Goal: Transaction & Acquisition: Purchase product/service

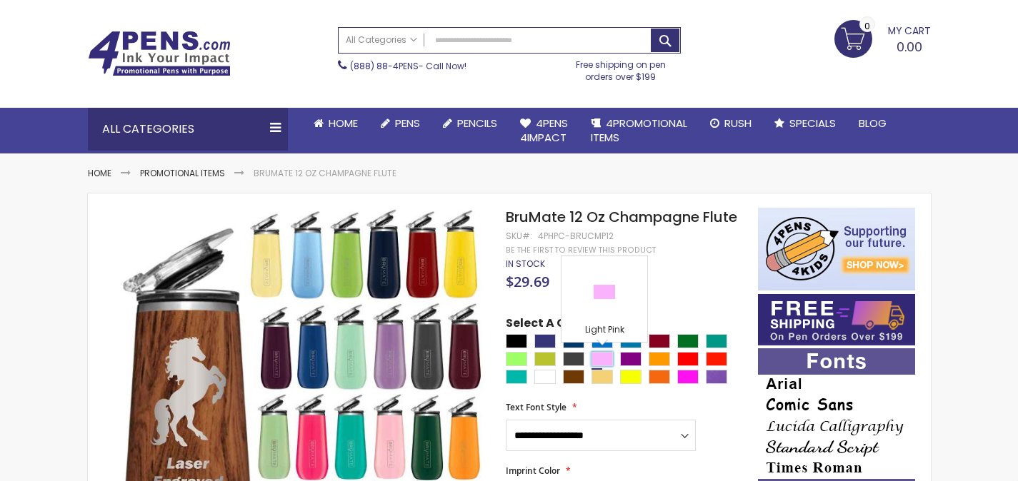
click at [608, 359] on div "Light Pink" at bounding box center [602, 359] width 21 height 14
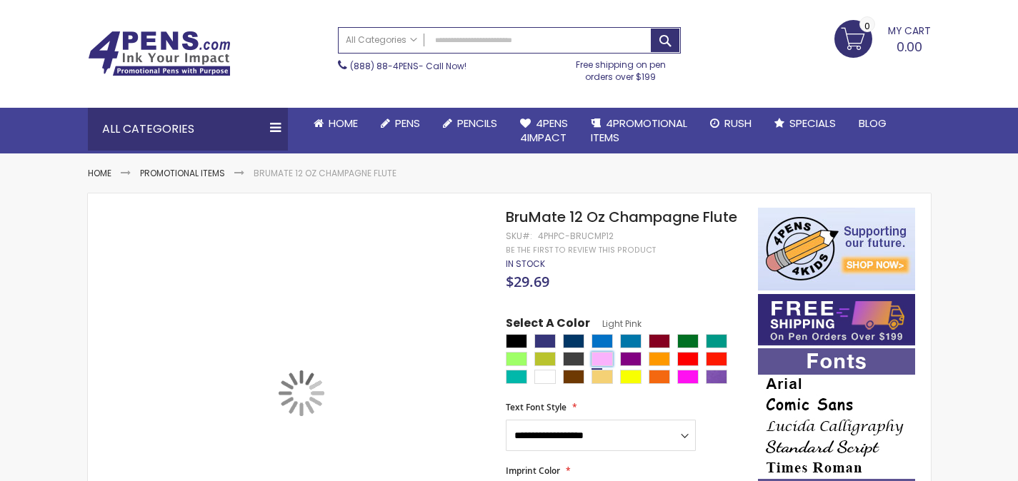
scroll to position [157, 0]
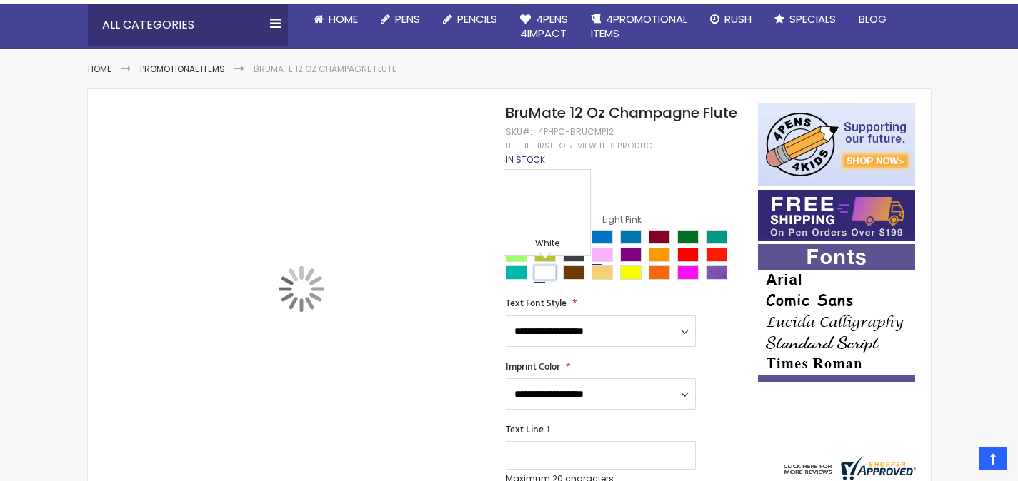
click at [549, 275] on div "White" at bounding box center [544, 273] width 21 height 14
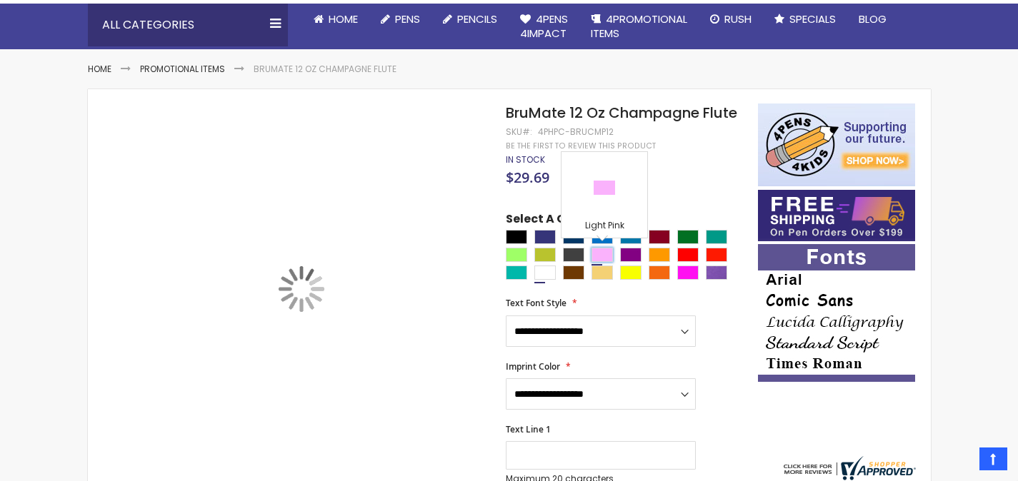
click at [605, 253] on div "Light Pink" at bounding box center [602, 255] width 21 height 14
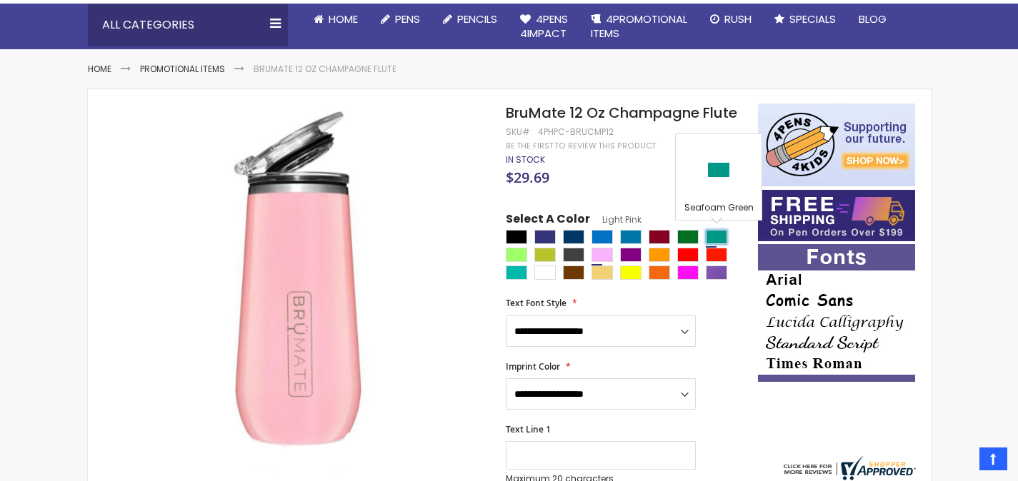
click at [721, 238] on div "Seafoam Green" at bounding box center [716, 237] width 21 height 14
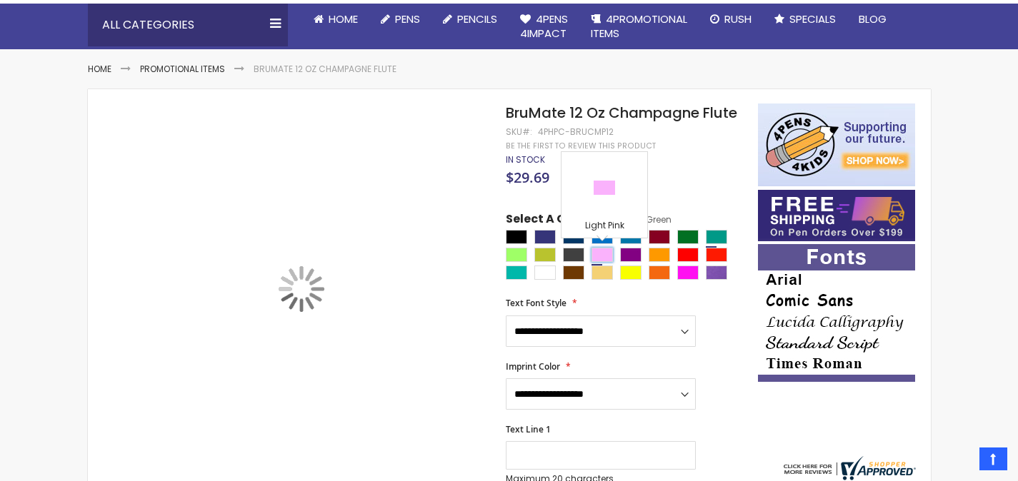
click at [611, 258] on div "Light Pink" at bounding box center [602, 255] width 21 height 14
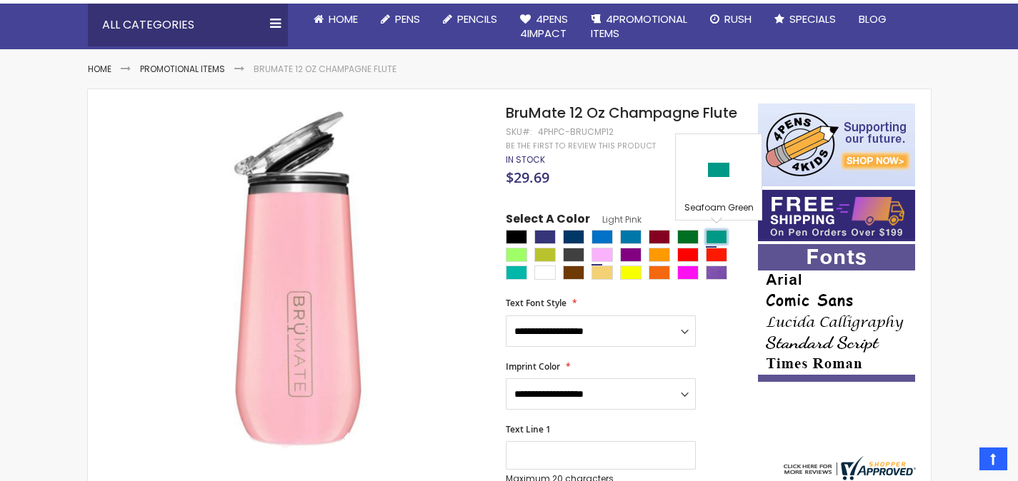
click at [719, 242] on div "Seafoam Green" at bounding box center [716, 237] width 21 height 14
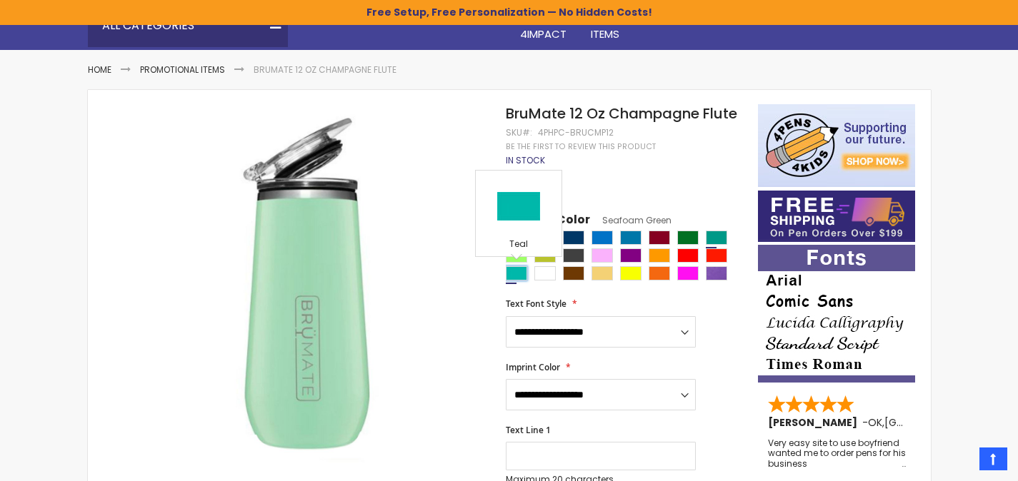
click at [519, 277] on div "Teal" at bounding box center [516, 273] width 21 height 14
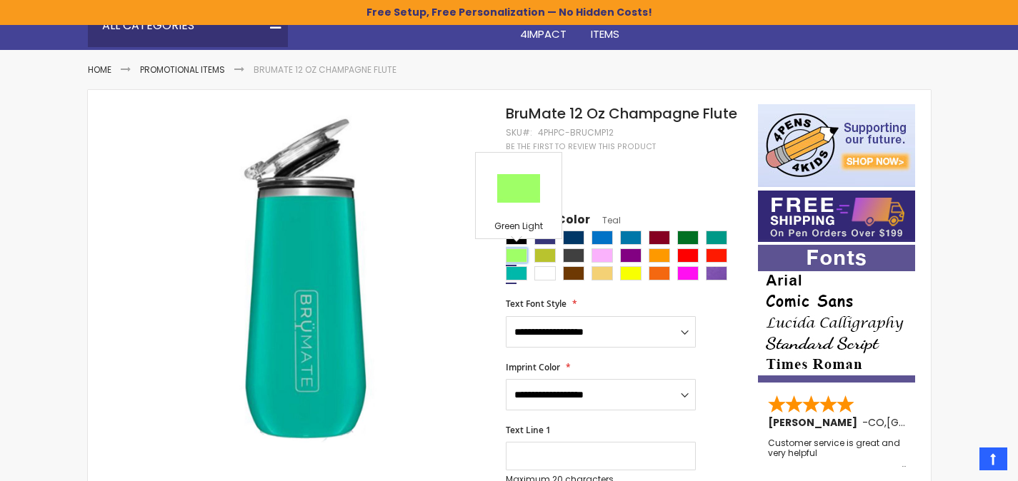
click at [517, 259] on div "Green Light" at bounding box center [516, 256] width 21 height 14
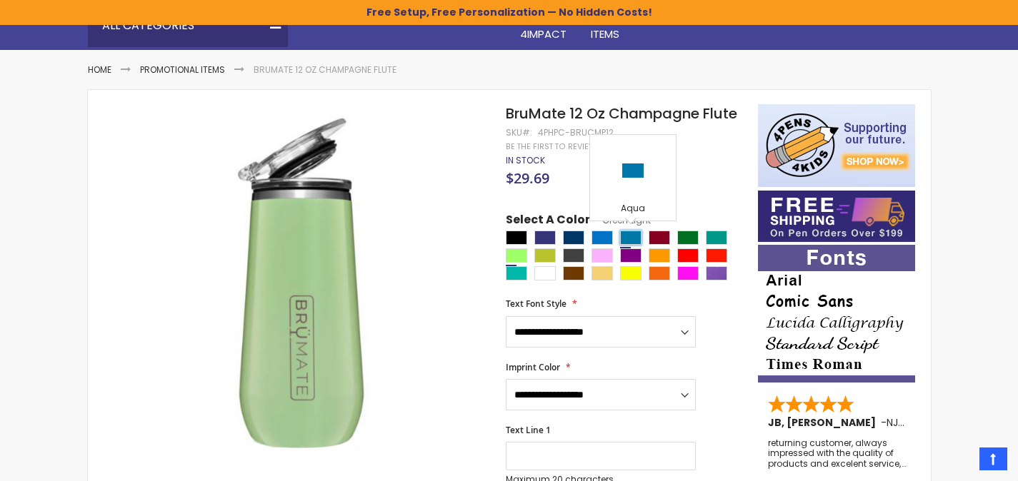
click at [637, 236] on div "Aqua" at bounding box center [630, 238] width 21 height 14
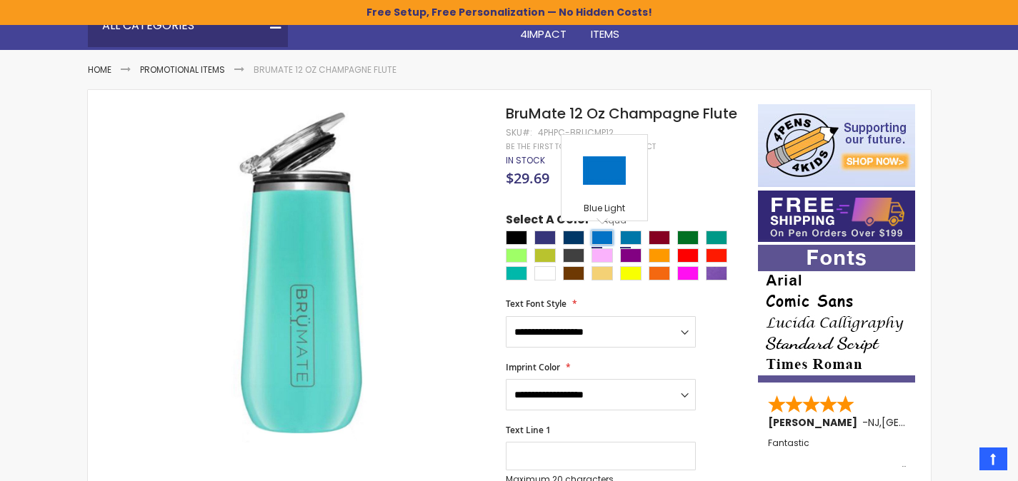
click at [610, 234] on div "Blue Light" at bounding box center [602, 238] width 21 height 14
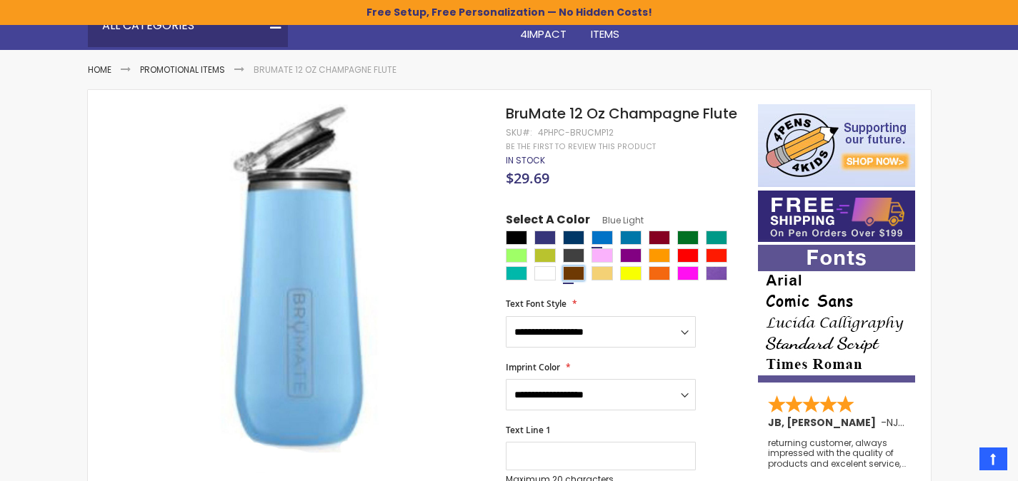
click at [577, 269] on div "Brown" at bounding box center [573, 273] width 21 height 14
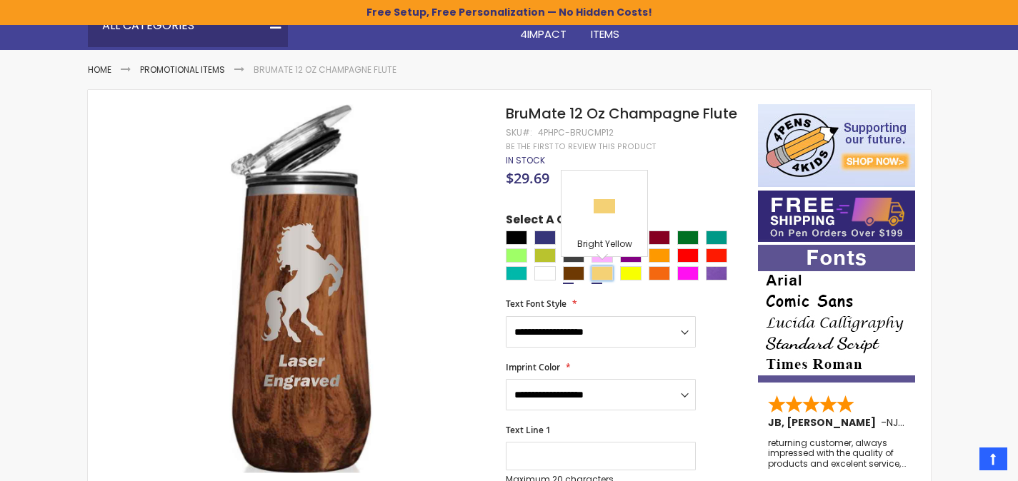
click at [613, 276] on div "Bright Yellow" at bounding box center [602, 273] width 21 height 14
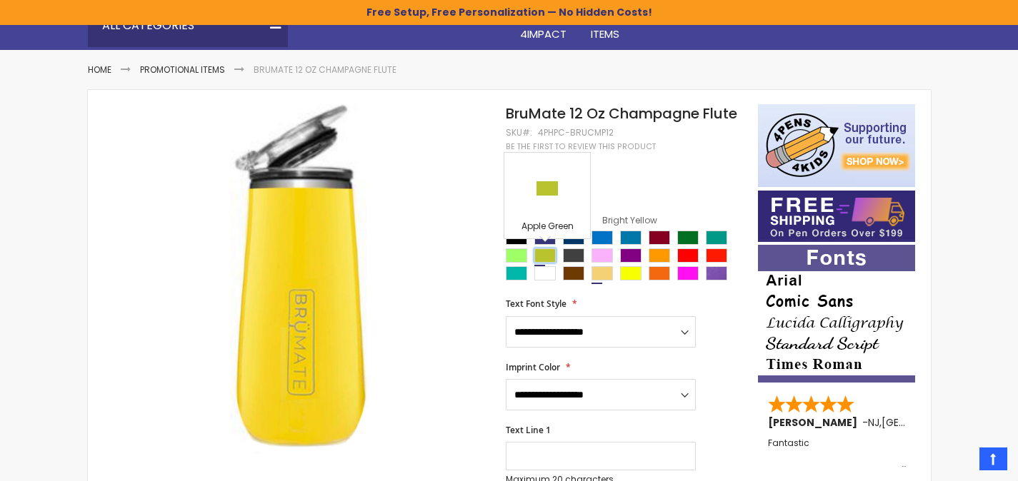
click at [548, 252] on div "Apple Green" at bounding box center [544, 256] width 21 height 14
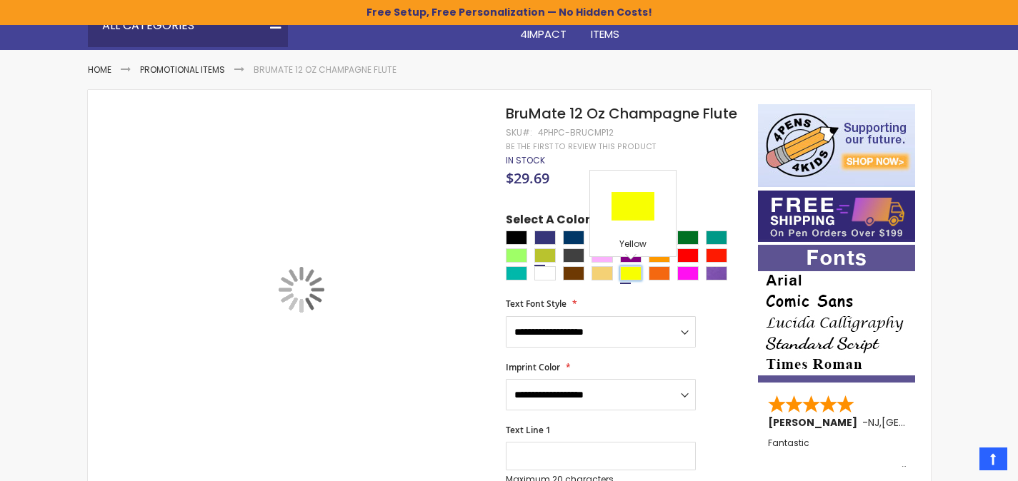
click at [625, 272] on div "Yellow" at bounding box center [630, 273] width 21 height 14
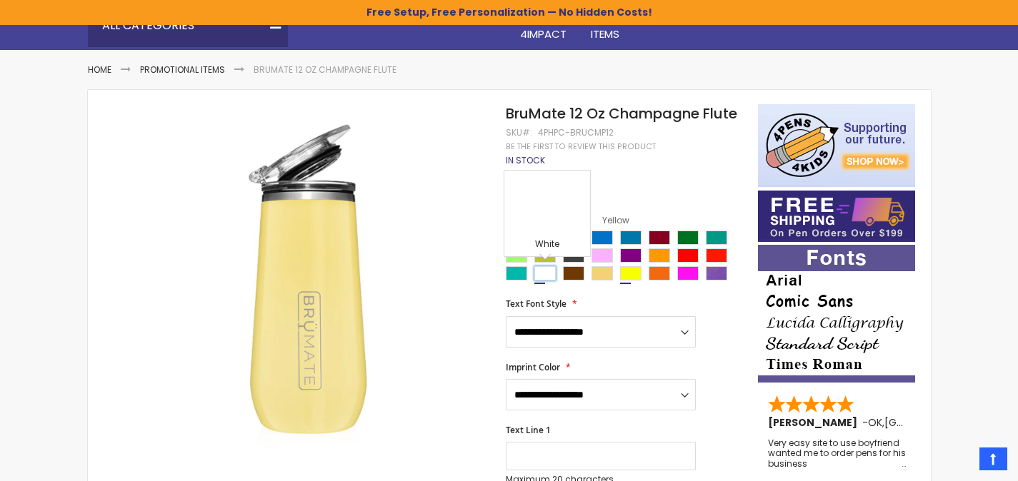
click at [549, 275] on div "White" at bounding box center [544, 273] width 21 height 14
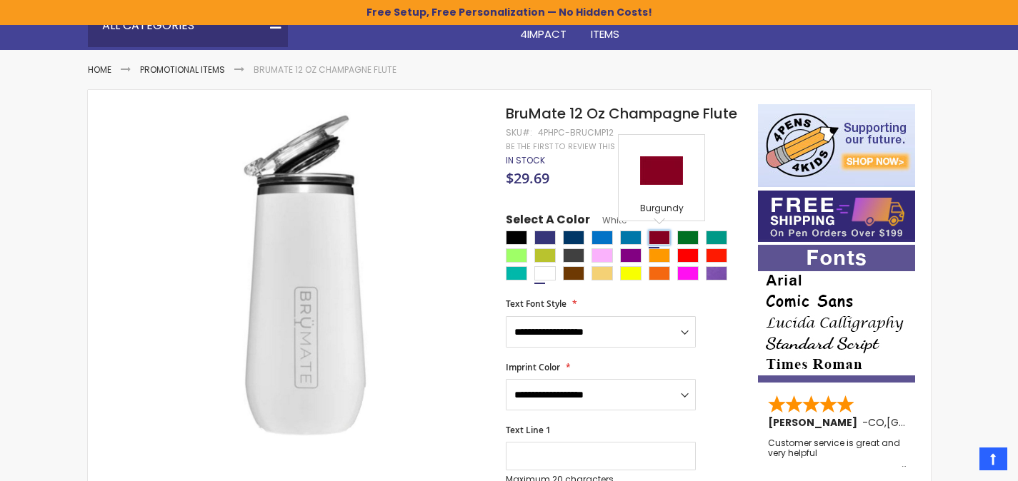
click at [662, 235] on div "Burgundy" at bounding box center [659, 238] width 21 height 14
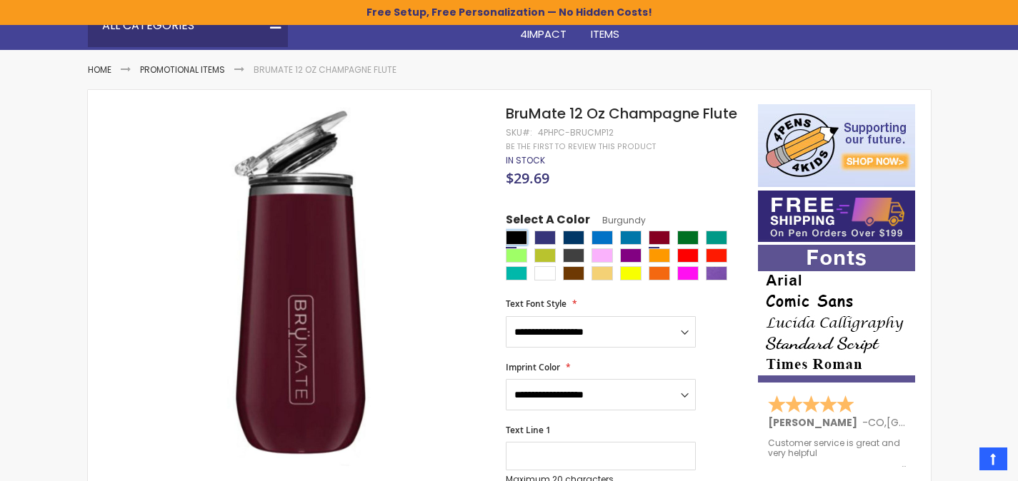
click at [522, 241] on div "Black" at bounding box center [516, 238] width 21 height 14
type input "****"
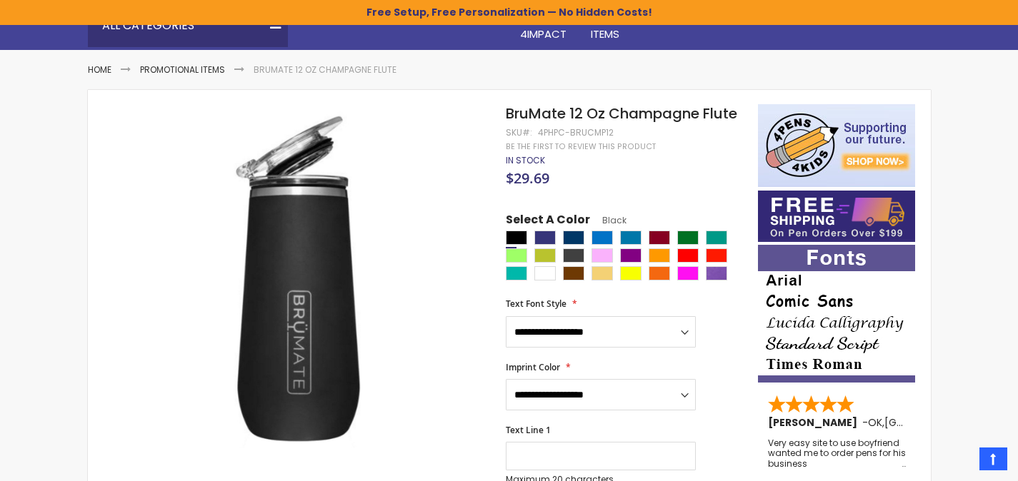
click at [634, 114] on span "BruMate 12 Oz Champagne Flute" at bounding box center [621, 114] width 231 height 20
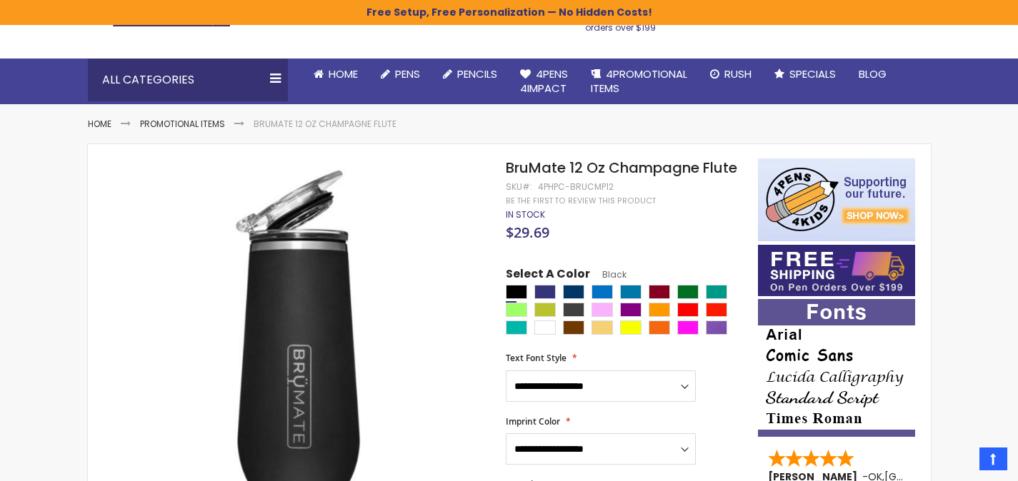
scroll to position [43, 0]
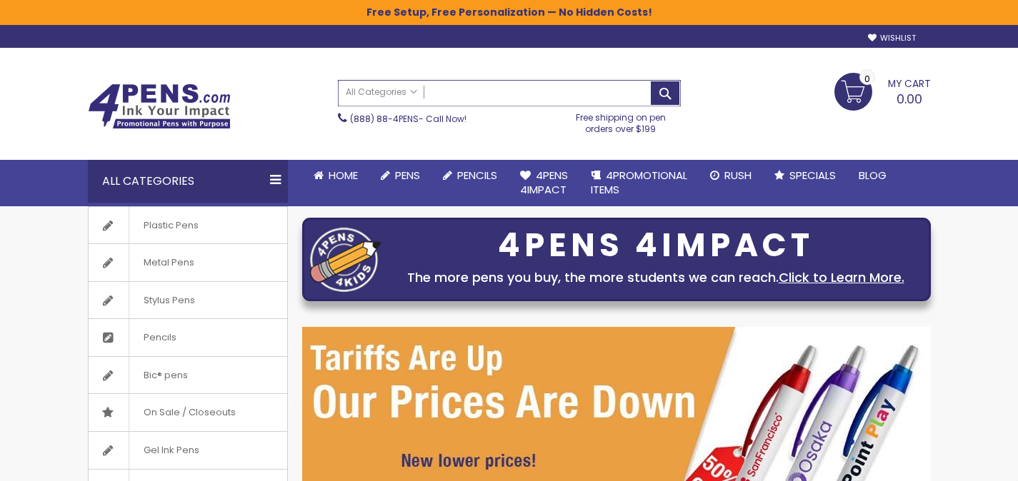
click at [519, 91] on input "Search" at bounding box center [509, 93] width 341 height 25
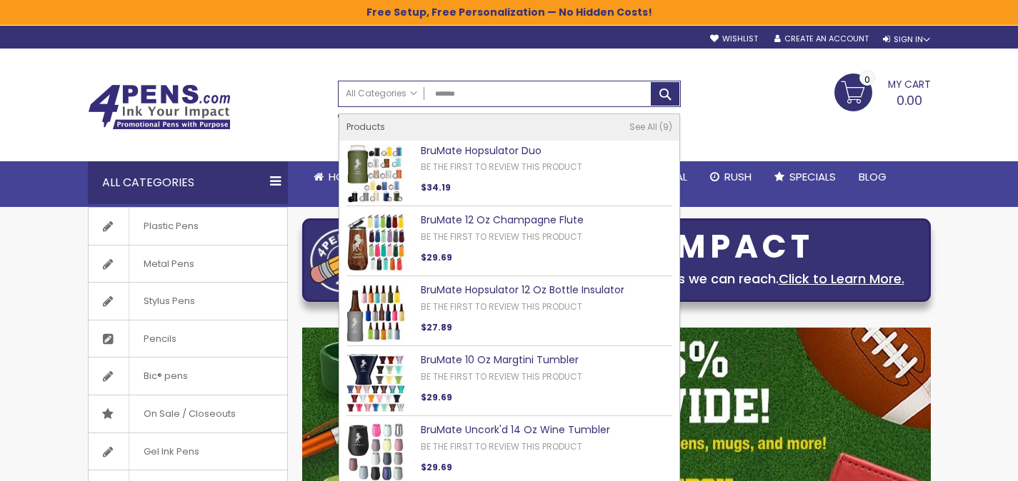
click at [489, 221] on link "BruMate 12 Oz Champagne Flute" at bounding box center [502, 220] width 163 height 14
type input "*******"
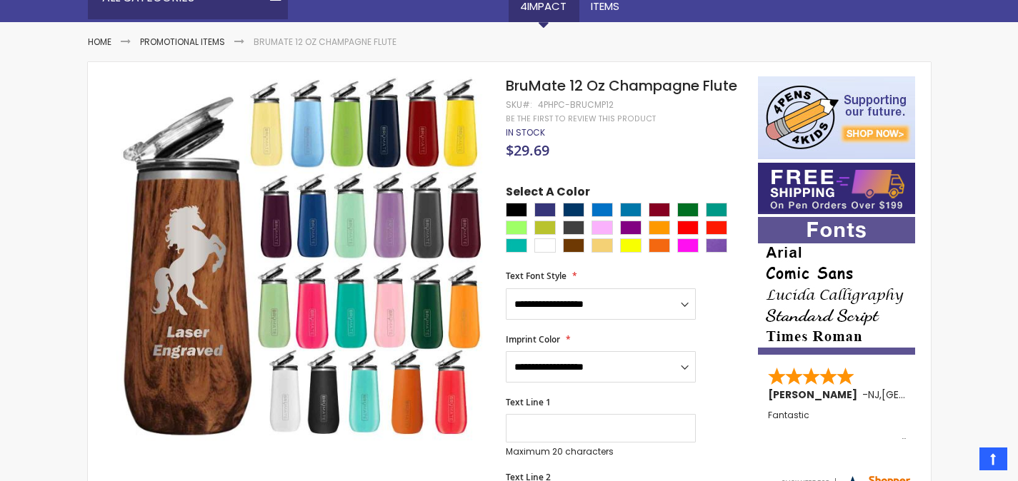
scroll to position [210, 0]
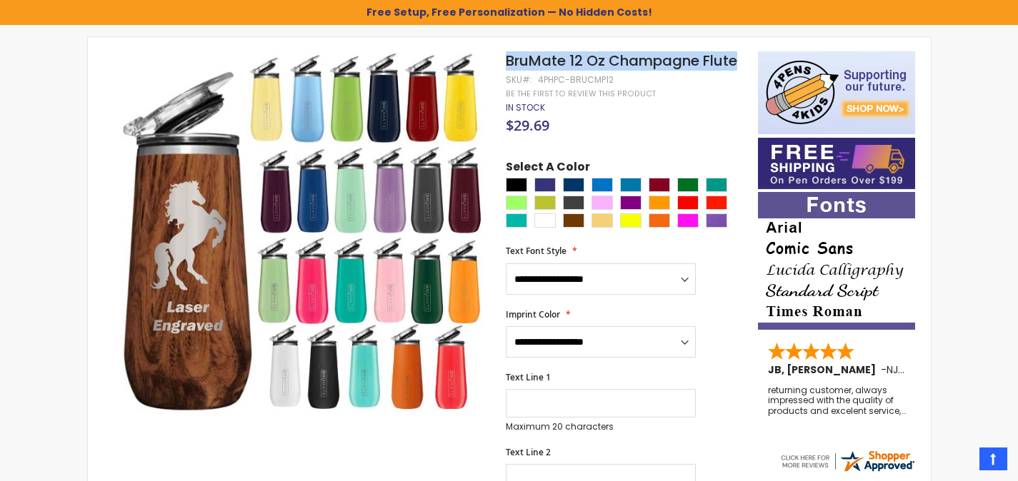
drag, startPoint x: 512, startPoint y: 65, endPoint x: 739, endPoint y: 63, distance: 226.5
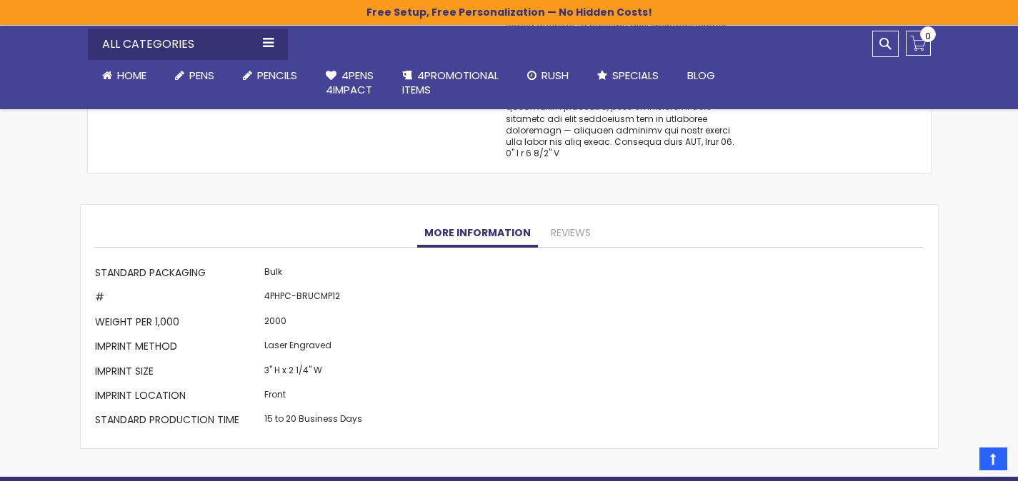
scroll to position [1502, 0]
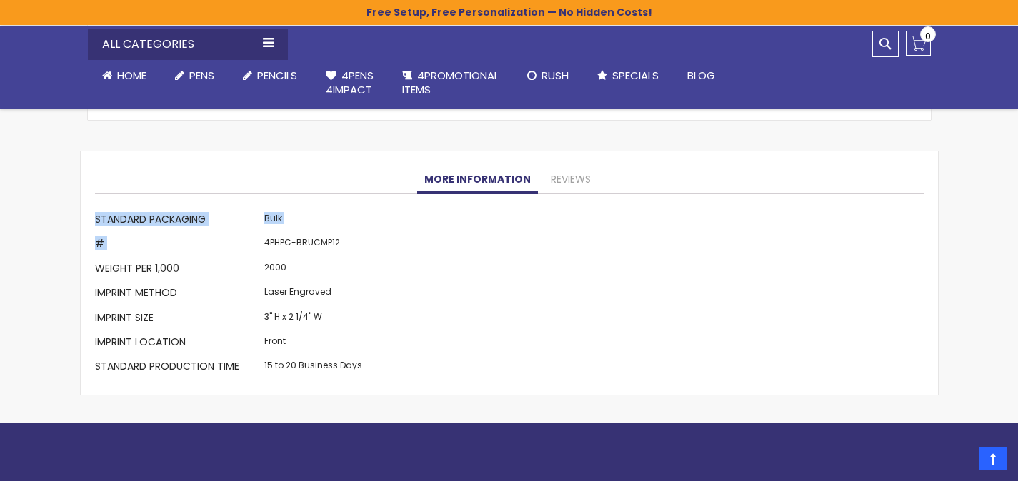
drag, startPoint x: 362, startPoint y: 224, endPoint x: 272, endPoint y: 214, distance: 90.6
click at [272, 213] on div "More Information Standard Packaging Bulk # 4PHPC-BRUCMP12 Weight per 1,000 2000…" at bounding box center [509, 295] width 829 height 172
click at [365, 227] on div "More Information Standard Packaging Bulk # 4PHPC-BRUCMP12 Weight per 1,000 2000…" at bounding box center [509, 295] width 829 height 172
drag, startPoint x: 349, startPoint y: 219, endPoint x: 283, endPoint y: 216, distance: 66.5
click at [283, 216] on div "More Information Standard Packaging Bulk # 4PHPC-BRUCMP12 Weight per 1,000 2000…" at bounding box center [509, 295] width 829 height 172
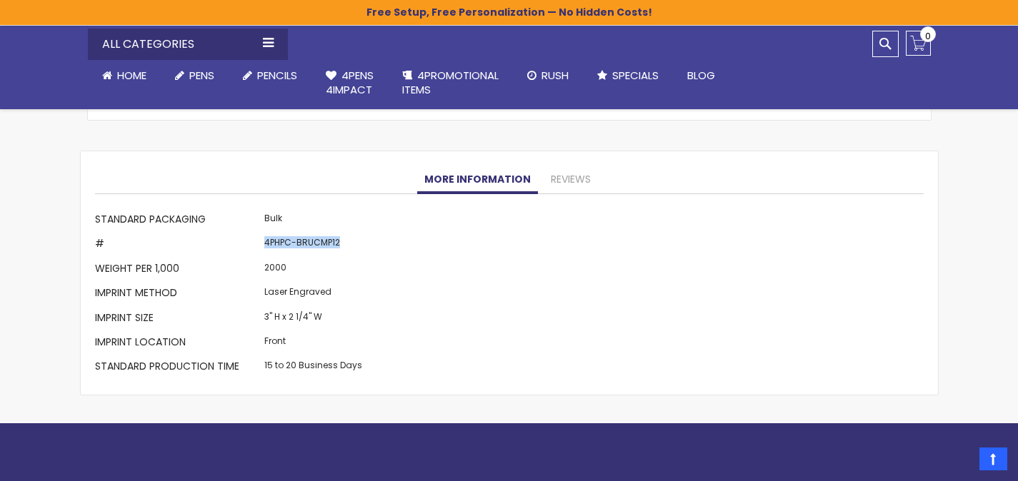
drag, startPoint x: 264, startPoint y: 219, endPoint x: 339, endPoint y: 221, distance: 75.0
click at [339, 234] on td "4PHPC-BRUCMP12" at bounding box center [313, 246] width 105 height 24
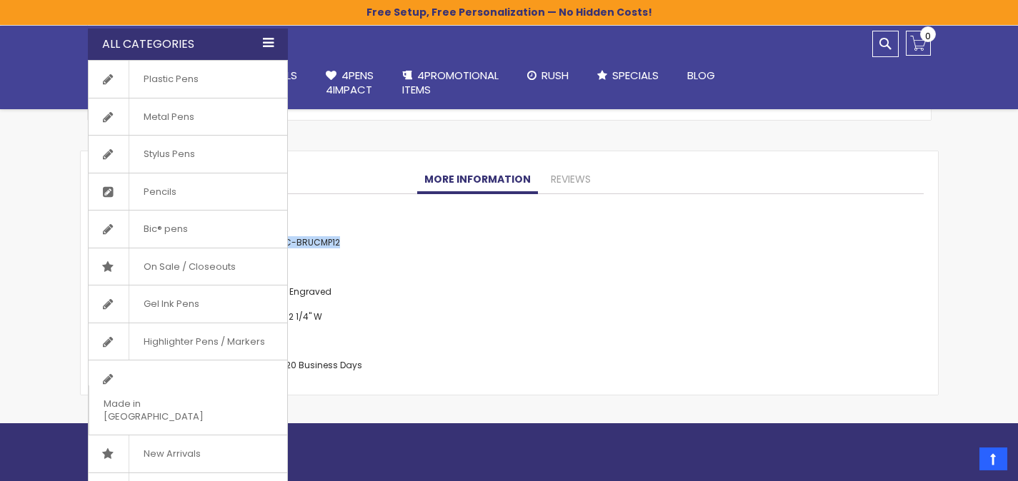
copy td "4PHPC-BRUCMP12"
